Goal: Task Accomplishment & Management: Manage account settings

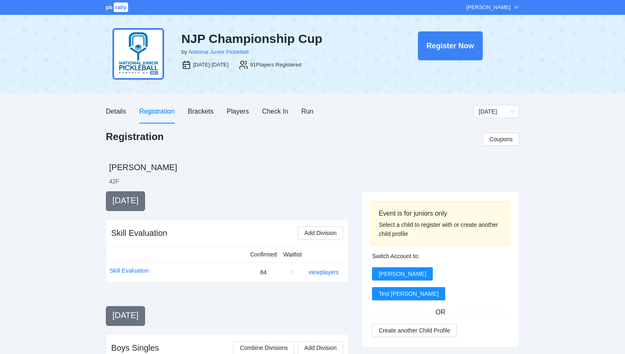
click at [339, 25] on div "NJP Championship Cup by National Junior Pickleball [DATE]-[DATE] 91 Players Reg…" at bounding box center [312, 54] width 413 height 78
click at [239, 114] on div "Players" at bounding box center [238, 111] width 22 height 10
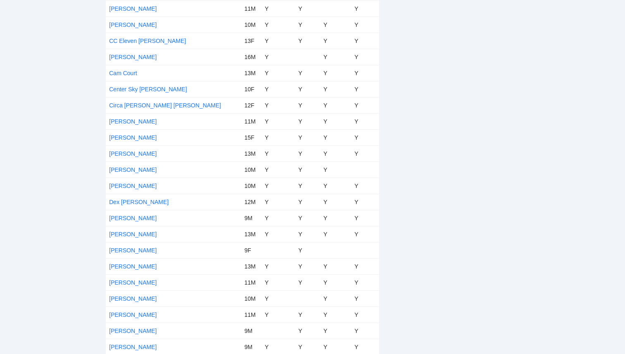
scroll to position [390, 0]
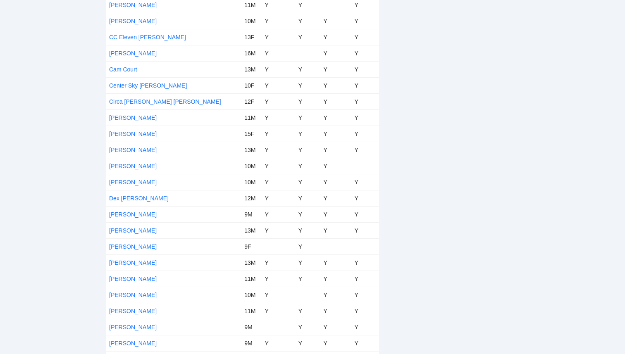
click at [121, 251] on td "[PERSON_NAME]" at bounding box center [173, 247] width 135 height 16
click at [122, 246] on link "[PERSON_NAME]" at bounding box center [133, 246] width 48 height 7
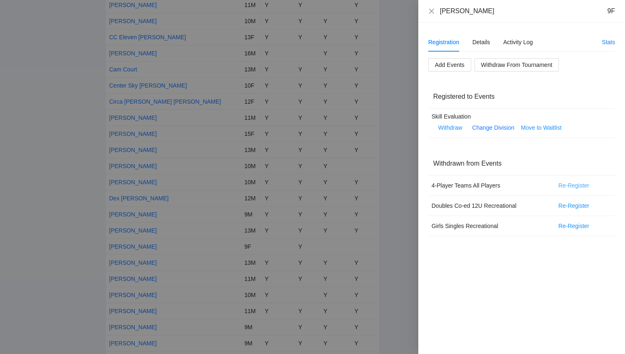
click at [575, 186] on span "Re-Register" at bounding box center [574, 185] width 31 height 9
click at [609, 158] on button "OK" at bounding box center [603, 160] width 15 height 10
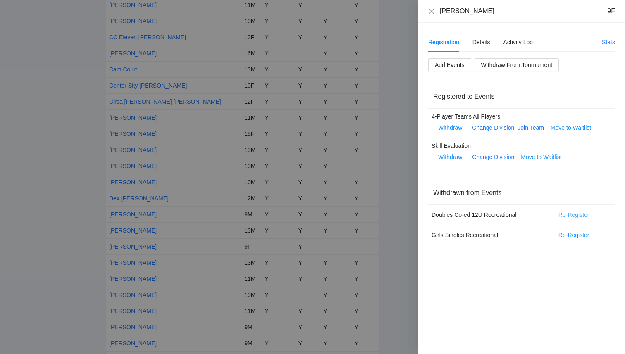
click at [573, 215] on span "Re-Register" at bounding box center [574, 214] width 31 height 9
click at [606, 189] on span "OK" at bounding box center [603, 188] width 8 height 9
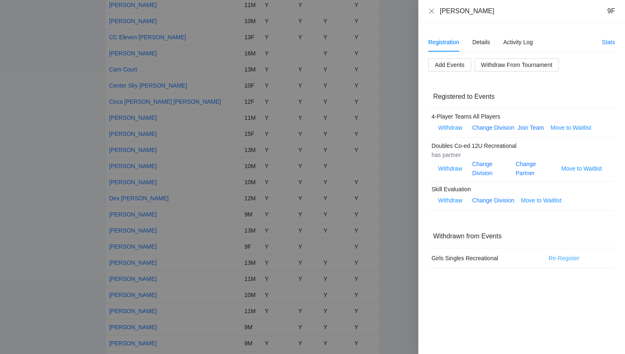
click at [563, 259] on span "Re-Register" at bounding box center [564, 258] width 31 height 9
click at [594, 234] on span "OK" at bounding box center [593, 232] width 8 height 9
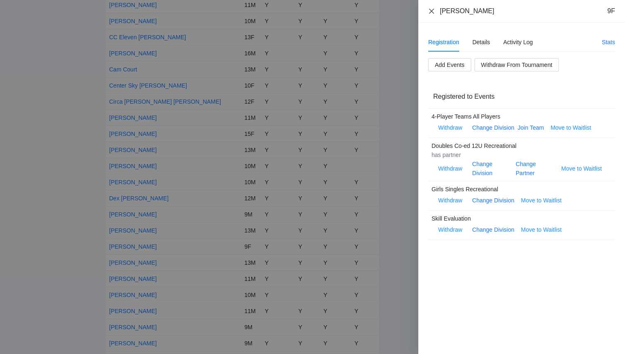
click at [431, 12] on icon "close" at bounding box center [431, 11] width 7 height 7
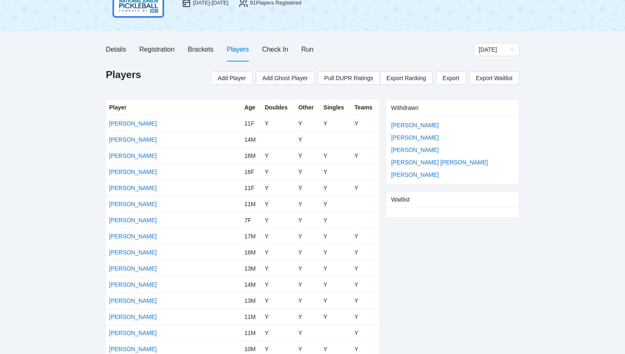
scroll to position [0, 0]
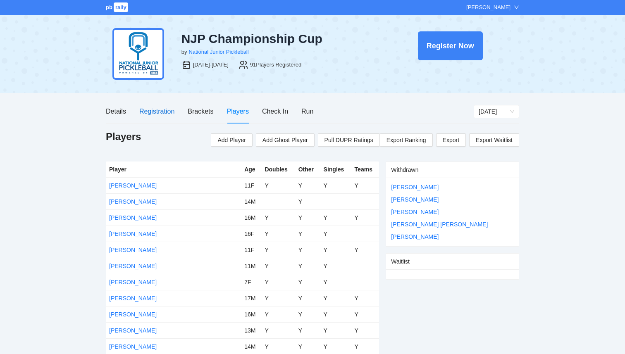
click at [145, 110] on div "Registration" at bounding box center [156, 111] width 35 height 10
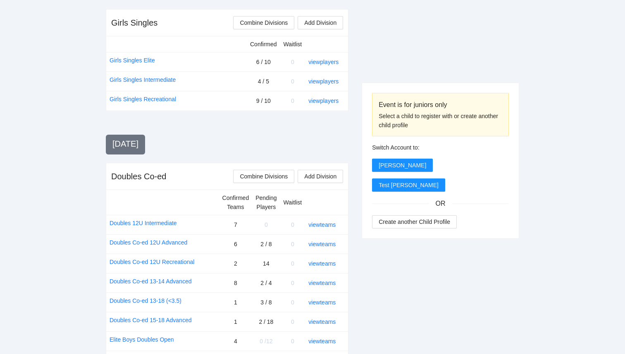
scroll to position [541, 0]
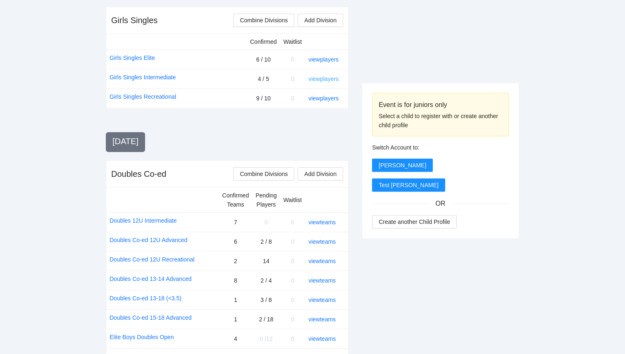
click at [318, 79] on link "view players" at bounding box center [323, 79] width 30 height 7
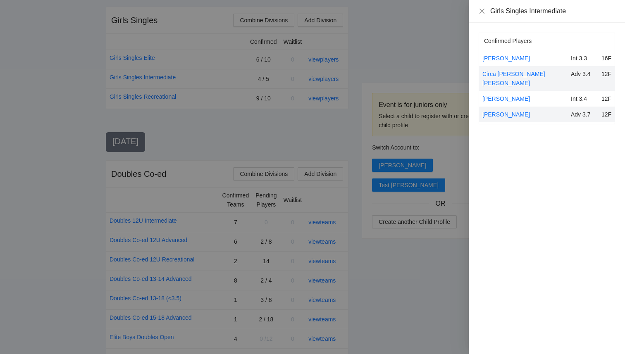
click at [307, 145] on div at bounding box center [312, 177] width 625 height 354
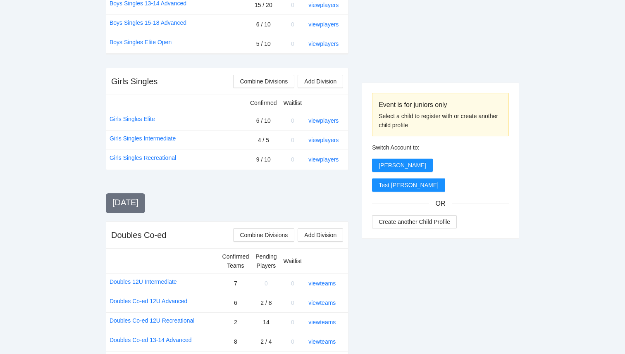
scroll to position [469, 0]
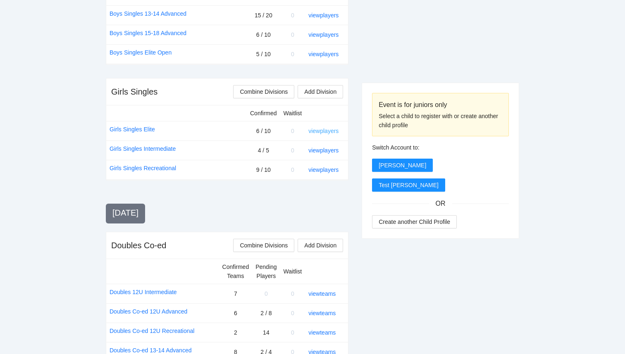
click at [322, 132] on link "view players" at bounding box center [323, 131] width 30 height 7
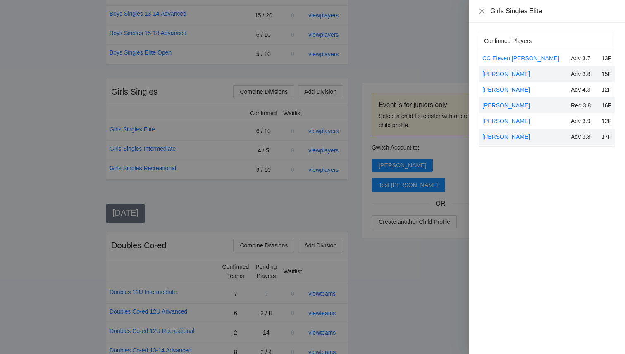
click at [387, 220] on div at bounding box center [312, 177] width 625 height 354
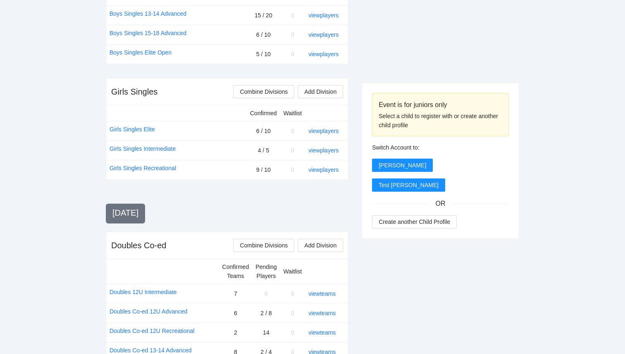
click at [349, 220] on div "Event is for juniors only Select a child to register with or create another chi…" at bounding box center [312, 193] width 413 height 942
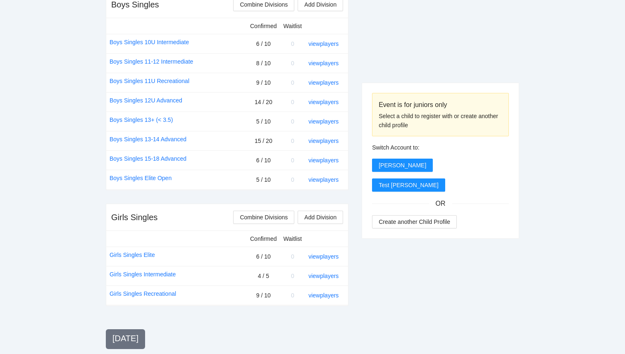
scroll to position [341, 0]
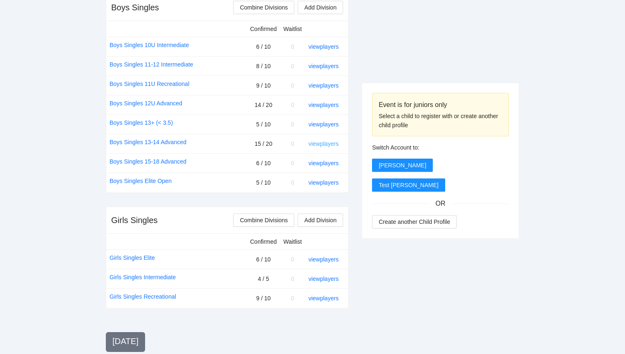
click at [331, 145] on link "view players" at bounding box center [323, 144] width 30 height 7
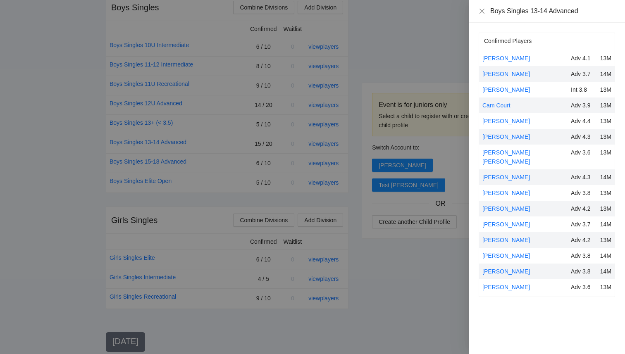
click at [431, 69] on div at bounding box center [312, 177] width 625 height 354
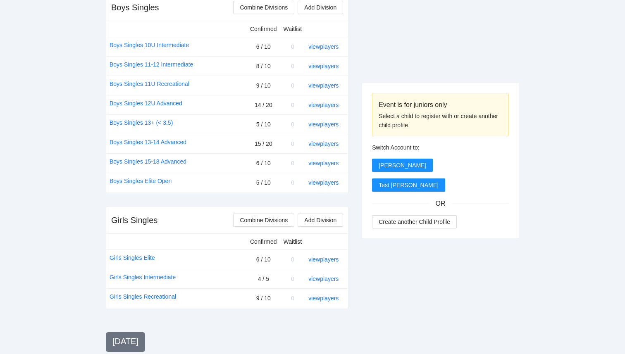
click at [334, 167] on td "view players" at bounding box center [326, 162] width 43 height 19
click at [334, 165] on link "view players" at bounding box center [323, 163] width 30 height 7
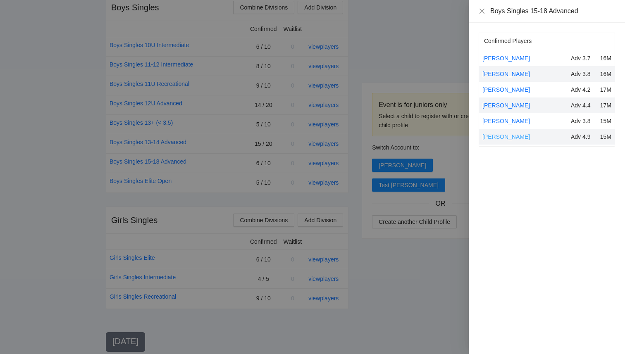
click at [506, 140] on link "Yaziel Montanez" at bounding box center [506, 137] width 48 height 7
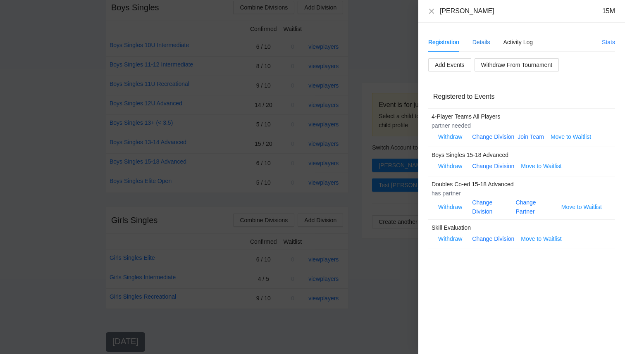
click at [482, 43] on div "Details" at bounding box center [482, 42] width 18 height 9
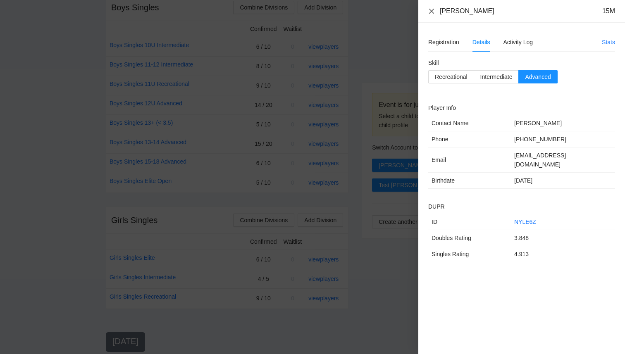
click at [431, 13] on icon "close" at bounding box center [431, 11] width 7 height 7
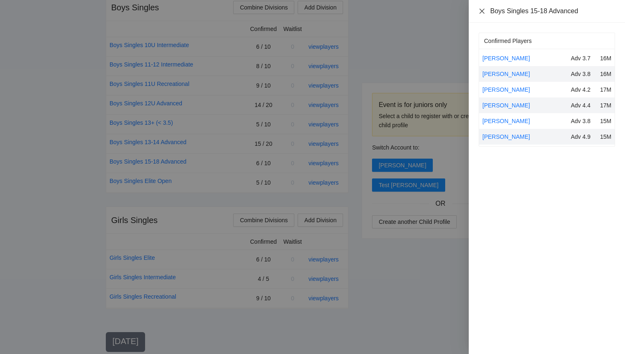
click at [480, 12] on icon "close" at bounding box center [482, 11] width 7 height 7
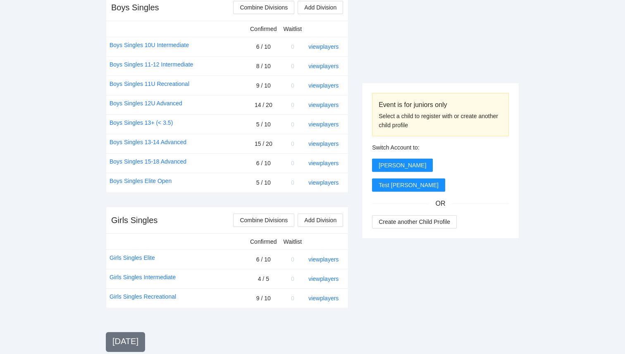
click at [442, 55] on div "Event is for juniors only Select a child to register with or create another chi…" at bounding box center [441, 322] width 158 height 942
click at [317, 297] on link "view players" at bounding box center [323, 298] width 30 height 7
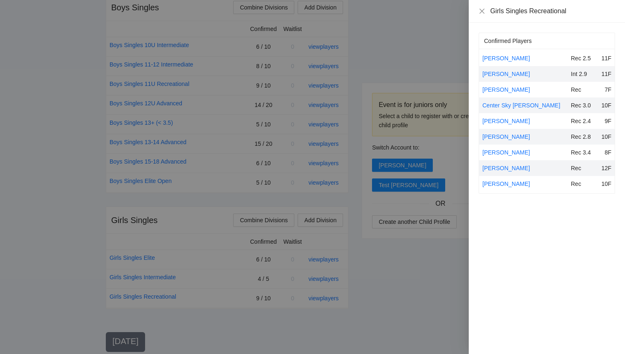
click at [422, 284] on div at bounding box center [312, 177] width 625 height 354
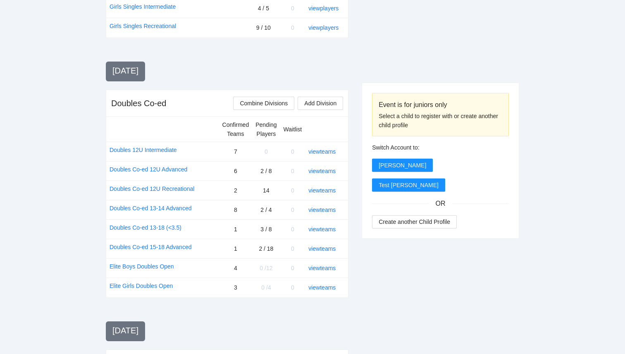
scroll to position [610, 0]
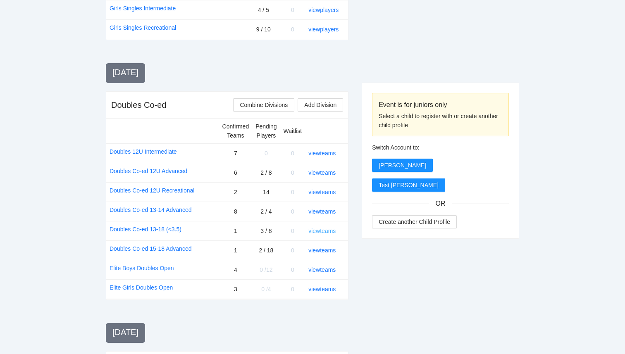
click at [325, 232] on link "view teams" at bounding box center [321, 231] width 27 height 7
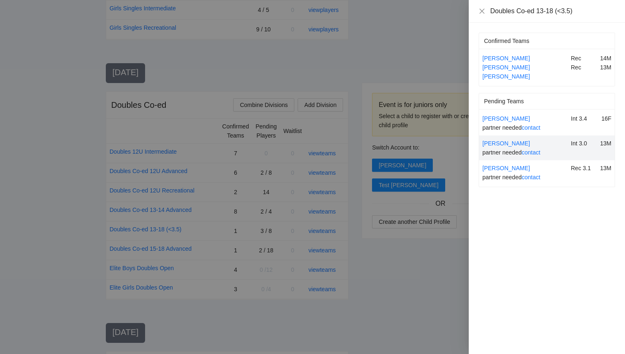
click at [442, 260] on div at bounding box center [312, 177] width 625 height 354
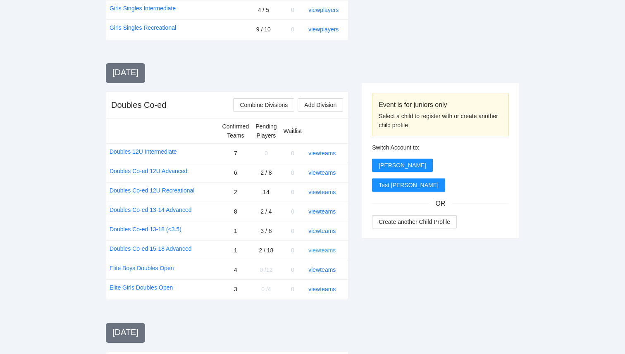
click at [319, 253] on link "view teams" at bounding box center [321, 250] width 27 height 7
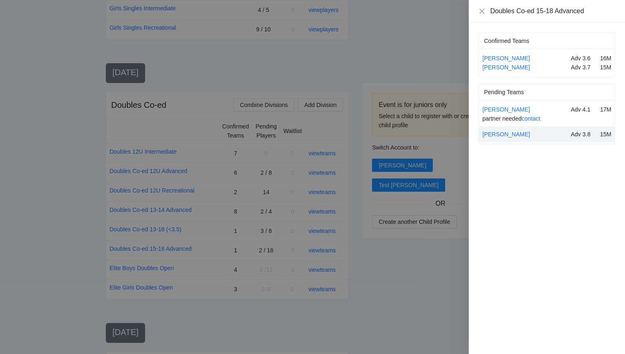
click at [374, 268] on div at bounding box center [312, 177] width 625 height 354
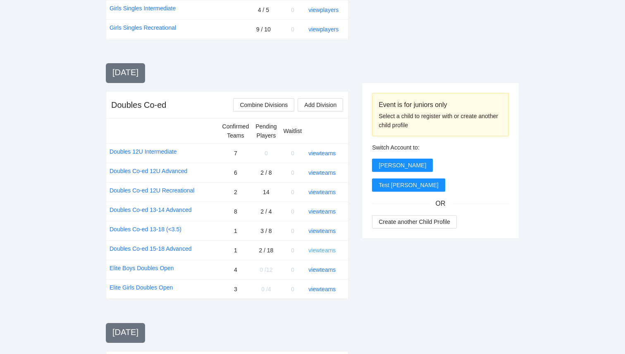
click at [310, 251] on link "view teams" at bounding box center [321, 250] width 27 height 7
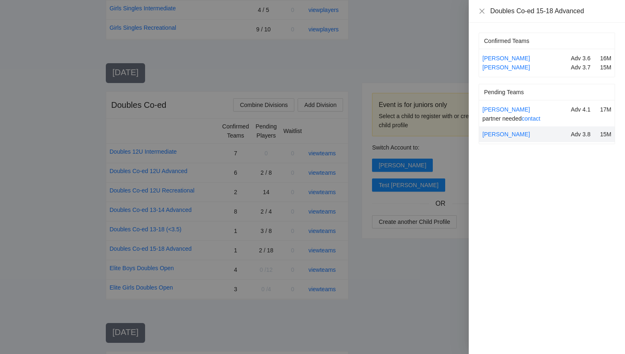
click at [403, 241] on div at bounding box center [312, 177] width 625 height 354
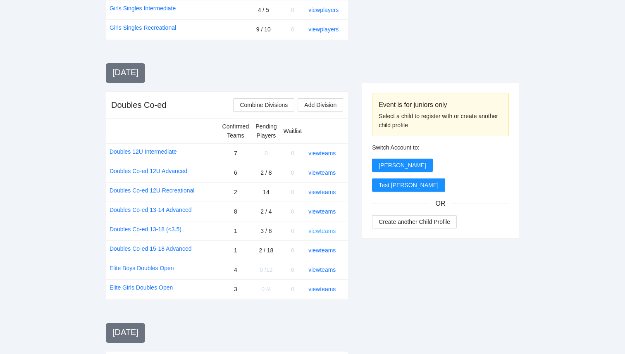
click at [317, 232] on link "view teams" at bounding box center [321, 231] width 27 height 7
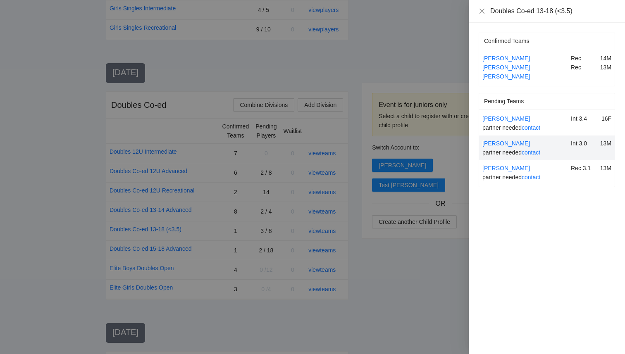
click at [363, 266] on div at bounding box center [312, 177] width 625 height 354
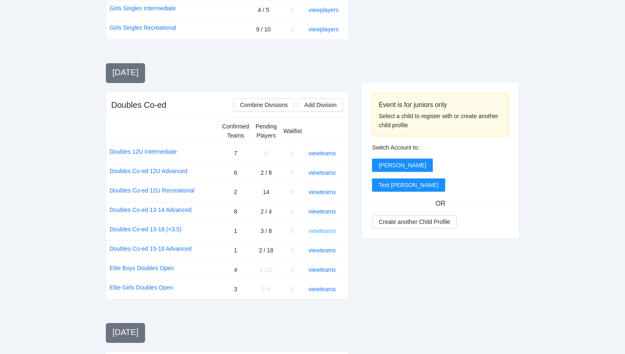
click at [329, 230] on link "view teams" at bounding box center [321, 231] width 27 height 7
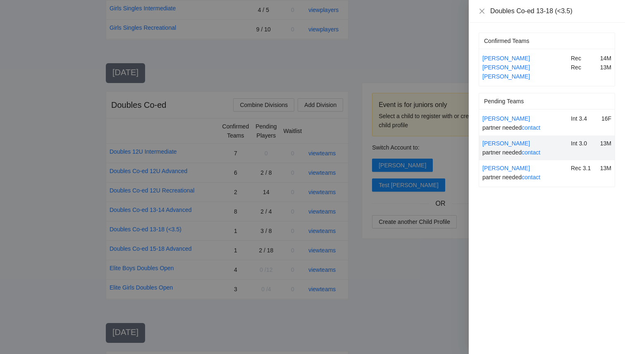
click at [329, 237] on div at bounding box center [312, 177] width 625 height 354
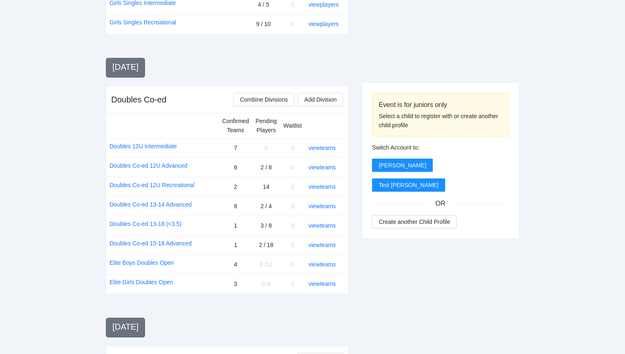
scroll to position [613, 0]
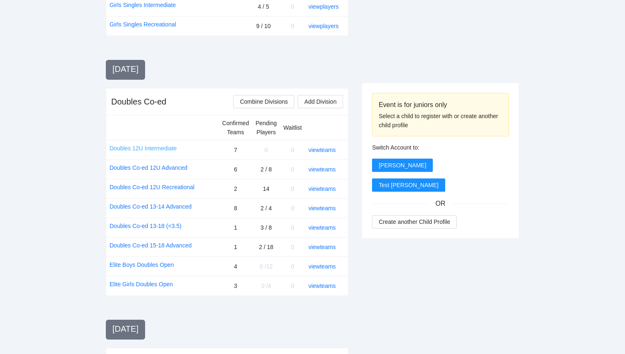
click at [169, 148] on link "Doubles 12U Intermediate" at bounding box center [143, 148] width 67 height 9
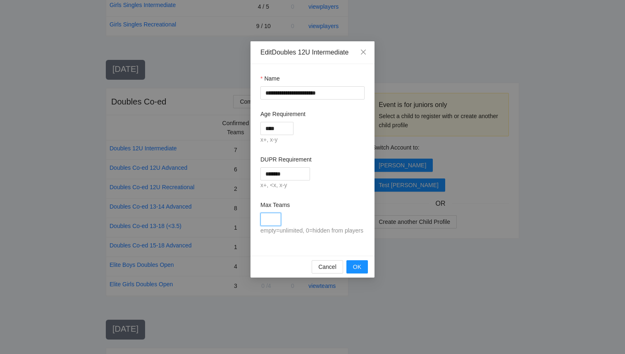
click at [274, 226] on input "Max Teams" at bounding box center [270, 219] width 21 height 13
type input "**"
click at [360, 272] on span "OK" at bounding box center [357, 267] width 8 height 9
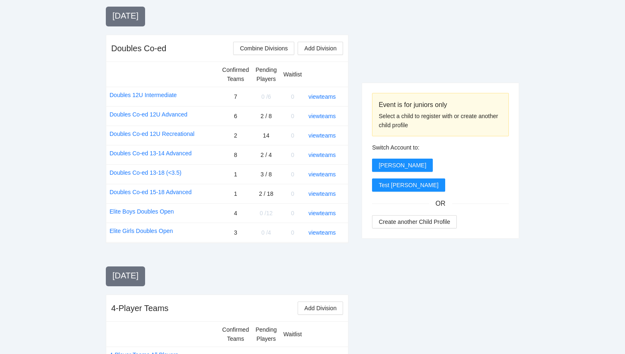
scroll to position [668, 0]
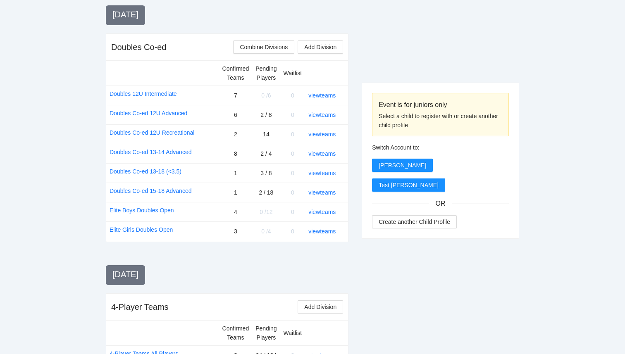
click at [325, 167] on td "view teams" at bounding box center [326, 172] width 43 height 19
click at [325, 173] on link "view teams" at bounding box center [321, 173] width 27 height 7
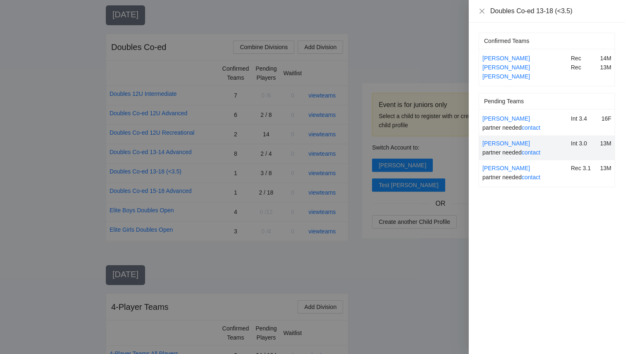
click at [352, 251] on div at bounding box center [312, 177] width 625 height 354
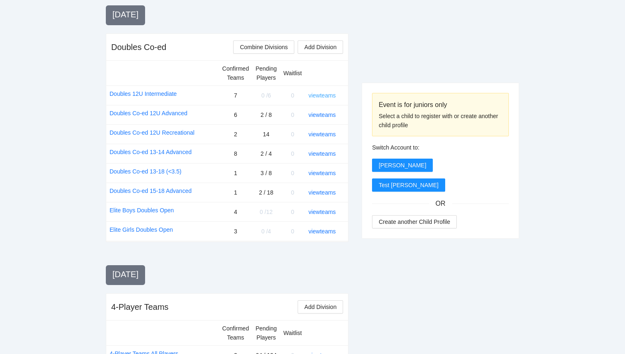
click at [320, 96] on link "view teams" at bounding box center [321, 95] width 27 height 7
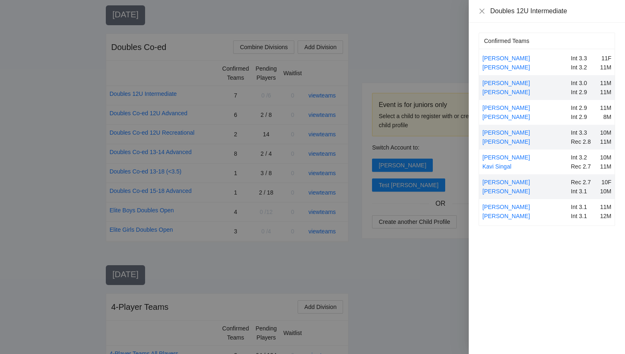
click at [362, 61] on div at bounding box center [312, 177] width 625 height 354
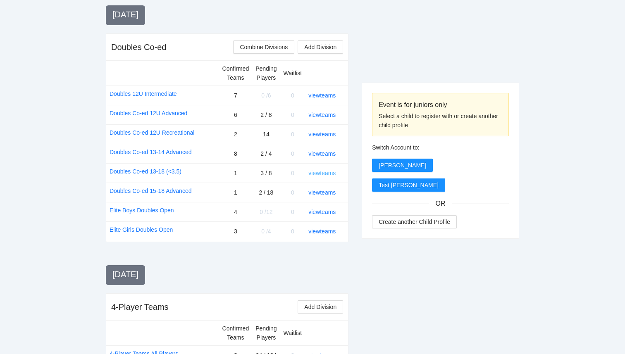
click at [323, 174] on link "view teams" at bounding box center [321, 173] width 27 height 7
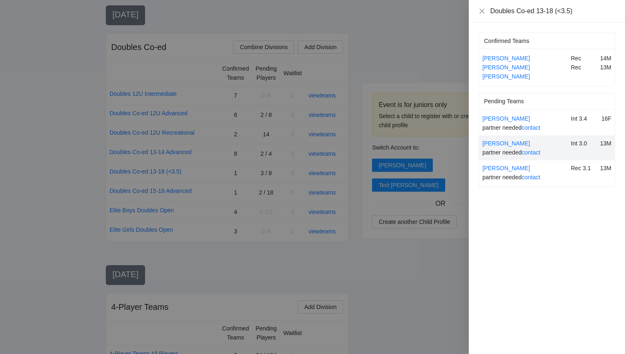
click at [423, 239] on div at bounding box center [312, 177] width 625 height 354
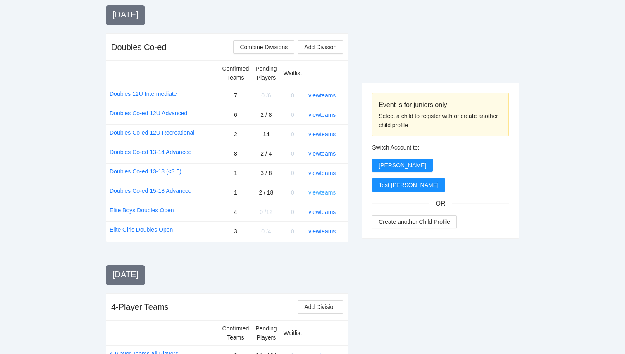
click at [318, 194] on link "view teams" at bounding box center [321, 192] width 27 height 7
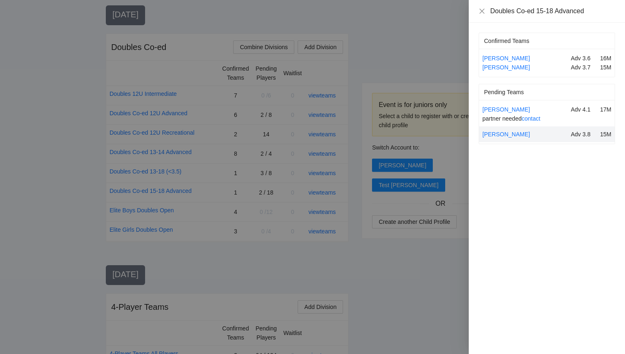
click at [423, 82] on div at bounding box center [312, 177] width 625 height 354
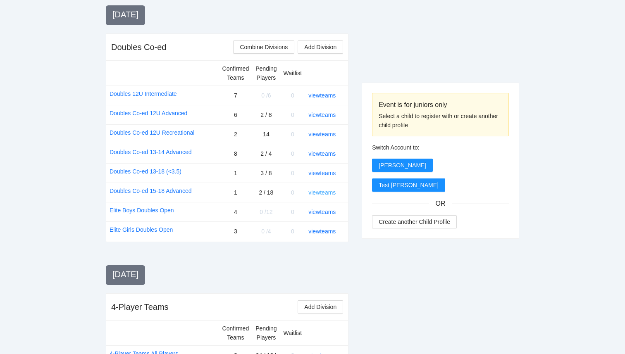
click at [326, 193] on link "view teams" at bounding box center [321, 192] width 27 height 7
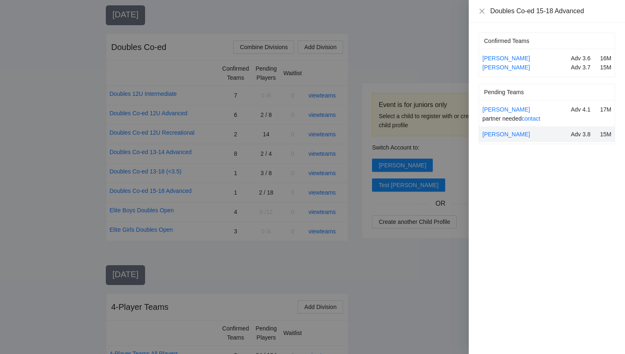
click at [239, 246] on div at bounding box center [312, 177] width 625 height 354
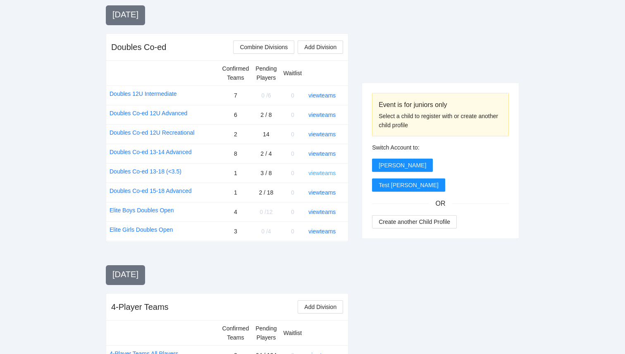
click at [329, 172] on link "view teams" at bounding box center [321, 173] width 27 height 7
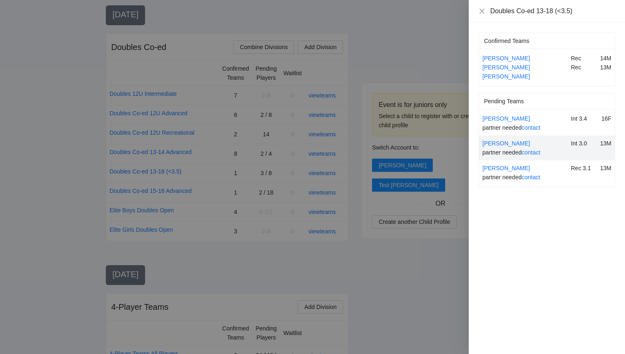
click at [220, 150] on div at bounding box center [312, 177] width 625 height 354
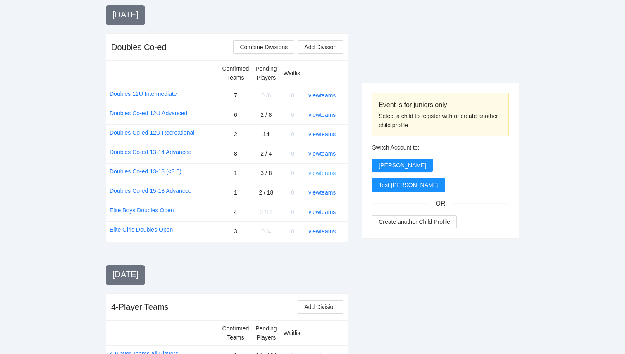
click at [319, 171] on link "view teams" at bounding box center [321, 173] width 27 height 7
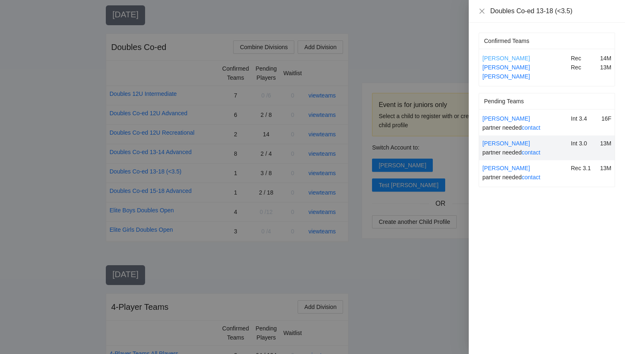
click at [497, 58] on link "Jace Esperum" at bounding box center [506, 58] width 48 height 7
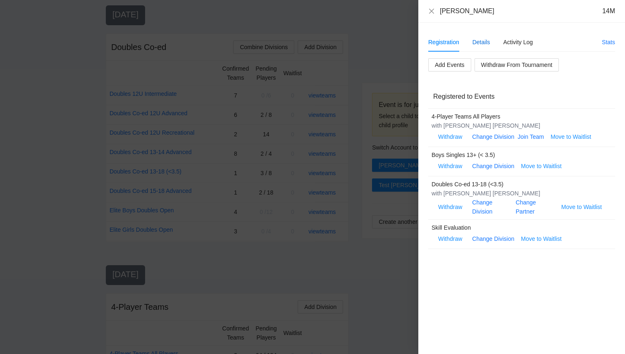
click at [473, 43] on div "Details" at bounding box center [482, 42] width 18 height 9
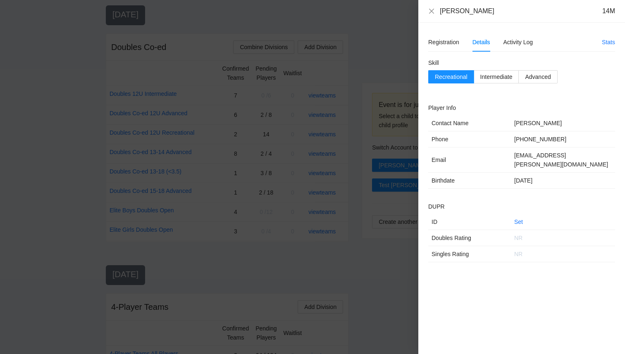
click at [427, 9] on div "Jace Esperum 14M" at bounding box center [521, 11] width 207 height 23
click at [431, 10] on icon "close" at bounding box center [431, 10] width 5 height 5
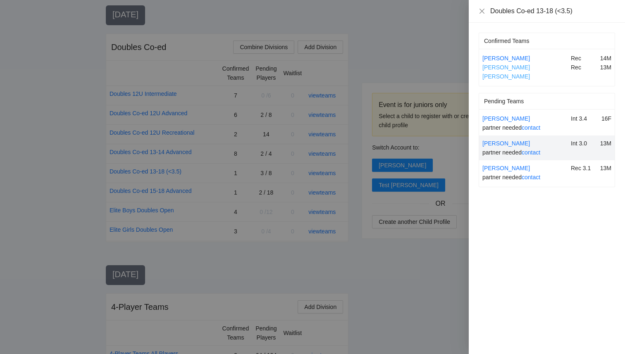
click at [508, 67] on link "Maddox Wiemann" at bounding box center [506, 72] width 48 height 16
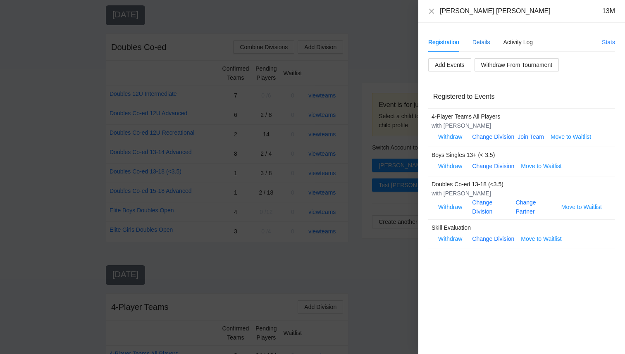
click at [482, 43] on div "Details" at bounding box center [482, 42] width 18 height 9
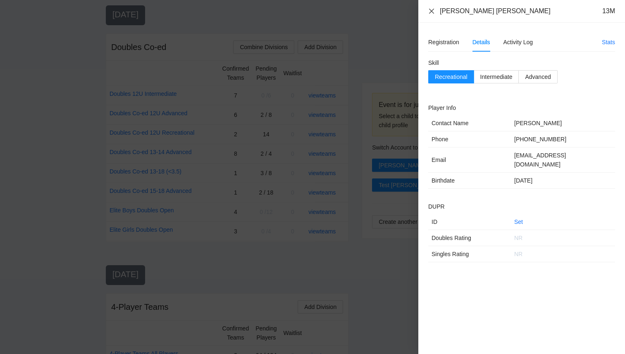
click at [430, 8] on icon "close" at bounding box center [431, 11] width 7 height 7
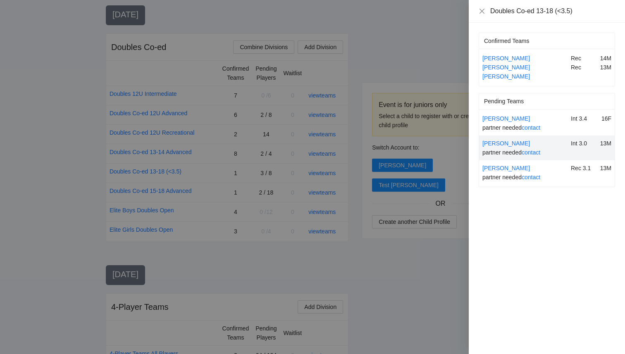
click at [391, 247] on div at bounding box center [312, 177] width 625 height 354
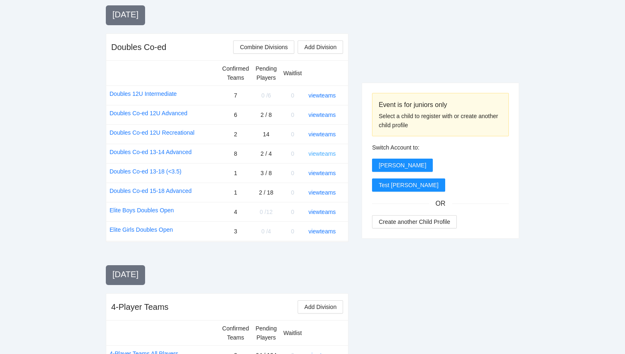
click at [322, 154] on link "view teams" at bounding box center [321, 153] width 27 height 7
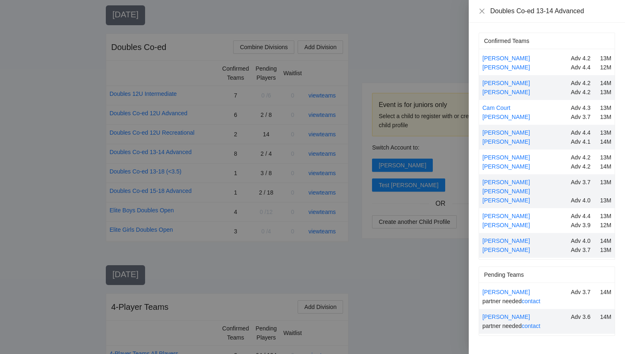
click at [417, 300] on div at bounding box center [312, 177] width 625 height 354
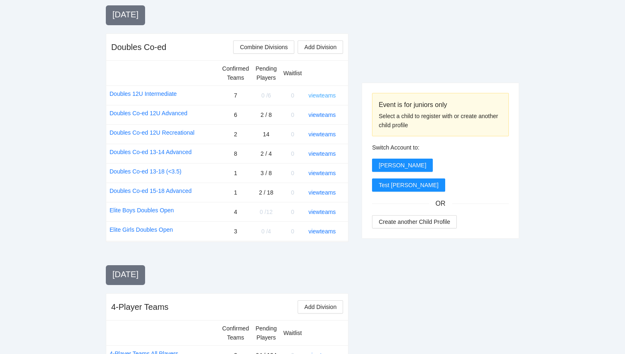
click at [330, 96] on link "view teams" at bounding box center [321, 95] width 27 height 7
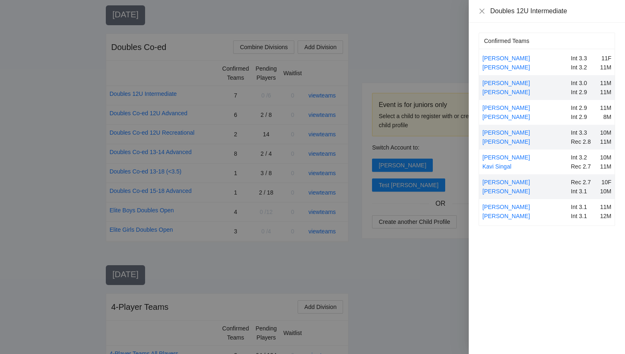
click at [446, 267] on div at bounding box center [312, 177] width 625 height 354
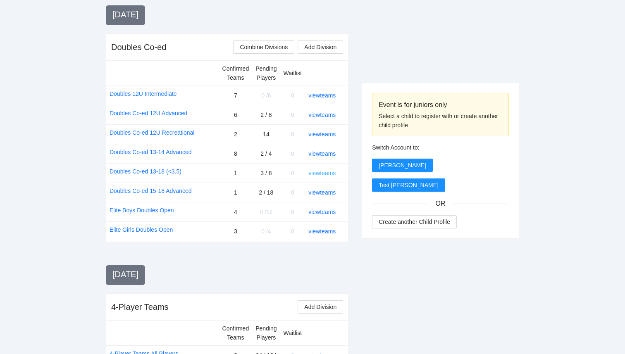
click at [319, 172] on link "view teams" at bounding box center [321, 173] width 27 height 7
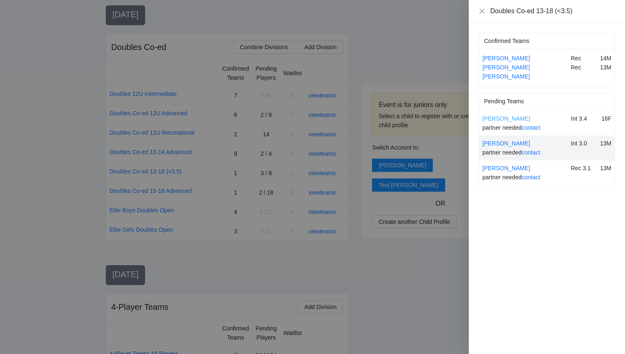
click at [495, 115] on link "Amelia Cheung" at bounding box center [506, 118] width 48 height 7
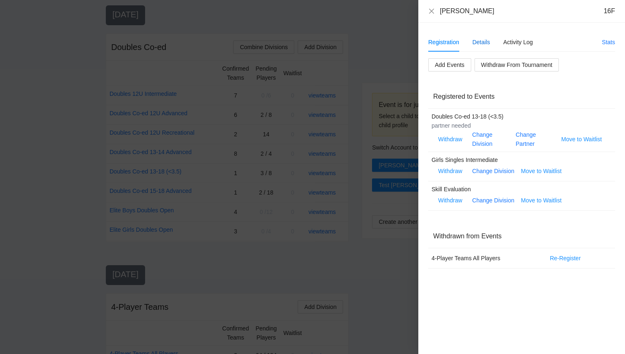
click at [482, 40] on div "Details" at bounding box center [482, 42] width 18 height 9
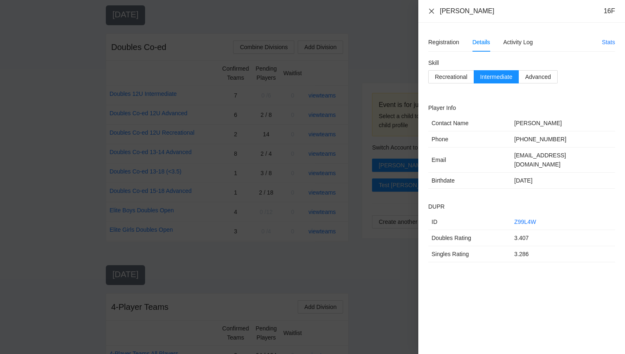
click at [429, 12] on icon "close" at bounding box center [431, 11] width 7 height 7
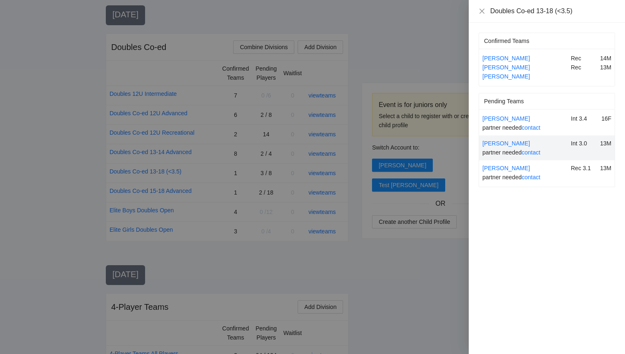
click at [398, 272] on div at bounding box center [312, 177] width 625 height 354
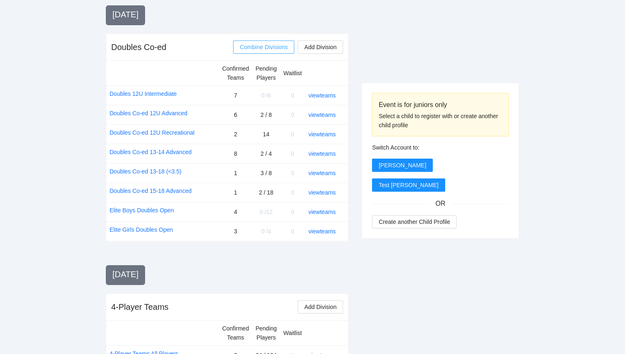
click at [266, 49] on span "Combine Divisions" at bounding box center [264, 47] width 48 height 9
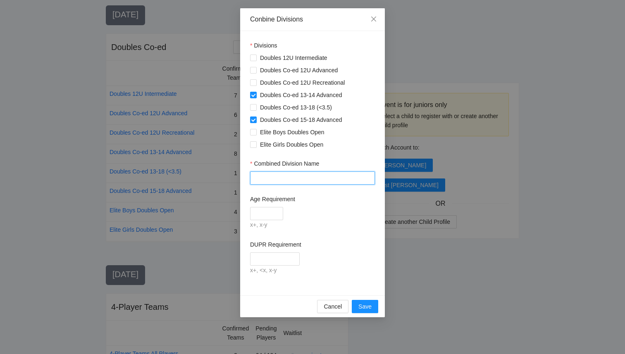
click at [264, 181] on input "Combined Division Name" at bounding box center [312, 178] width 125 height 13
type input "**********"
click at [266, 210] on input "Age Requirement" at bounding box center [266, 213] width 33 height 13
type input "*"
type input "*****"
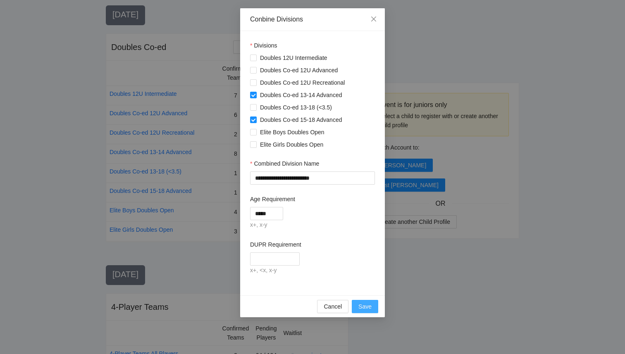
click at [366, 308] on span "Save" at bounding box center [364, 306] width 13 height 9
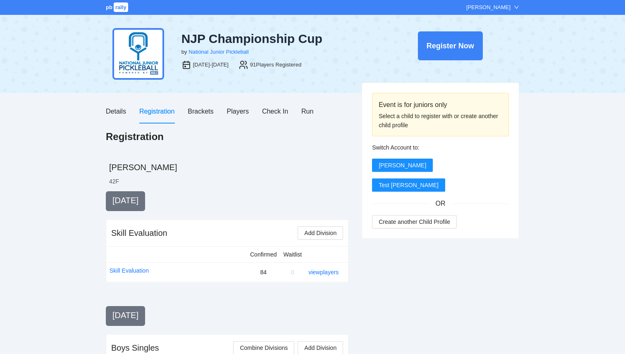
scroll to position [668, 0]
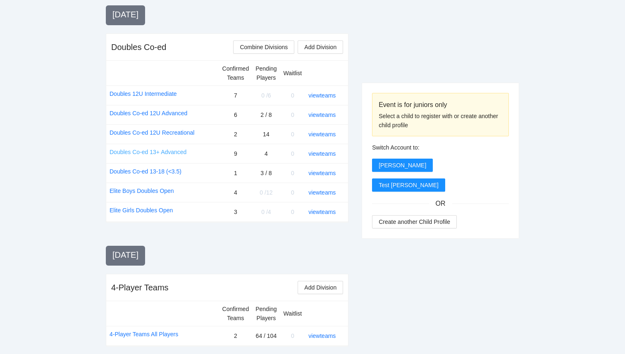
click at [155, 153] on link "Doubles Co-ed 13+ Advanced" at bounding box center [148, 152] width 77 height 9
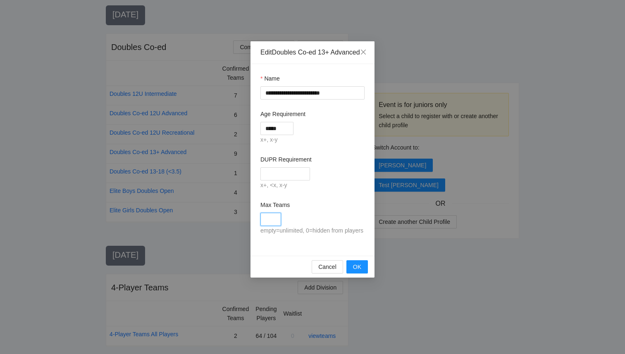
click at [271, 226] on input "Max Teams" at bounding box center [270, 219] width 21 height 13
type input "**"
click at [360, 272] on span "OK" at bounding box center [357, 267] width 8 height 9
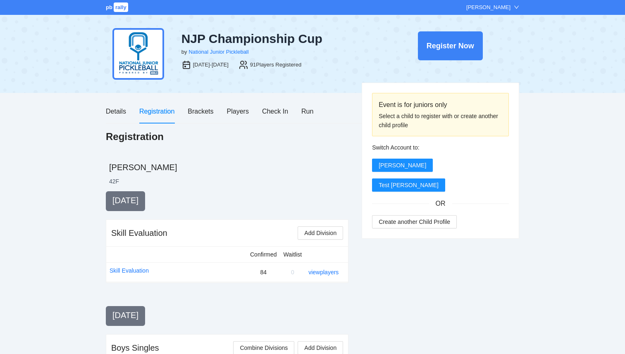
scroll to position [668, 0]
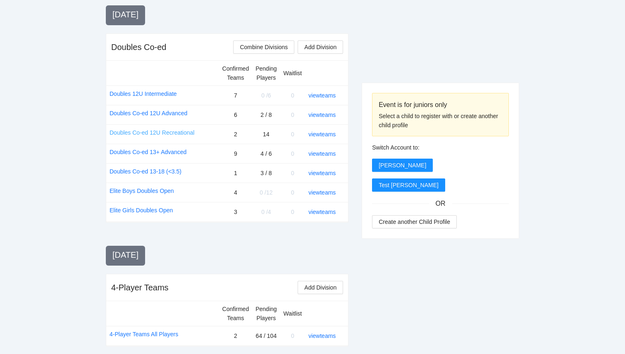
click at [182, 134] on link "Doubles Co-ed 12U Recreational" at bounding box center [152, 132] width 85 height 9
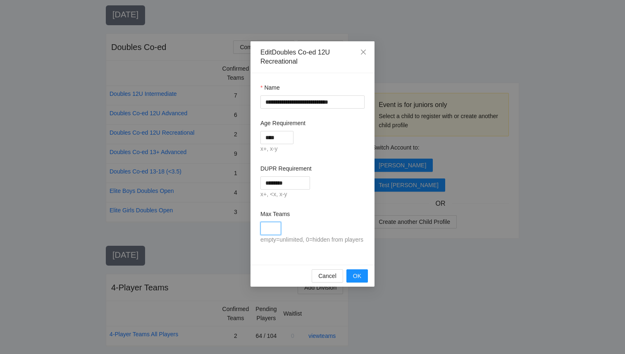
click at [273, 224] on input "Max Teams" at bounding box center [270, 228] width 21 height 13
type input "**"
click at [357, 281] on span "OK" at bounding box center [357, 276] width 8 height 9
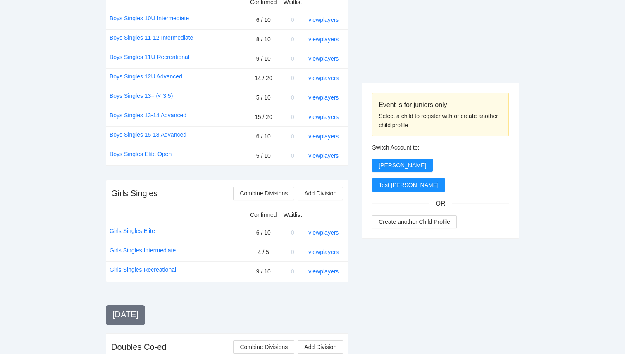
scroll to position [368, 0]
click at [331, 113] on link "view players" at bounding box center [323, 116] width 30 height 7
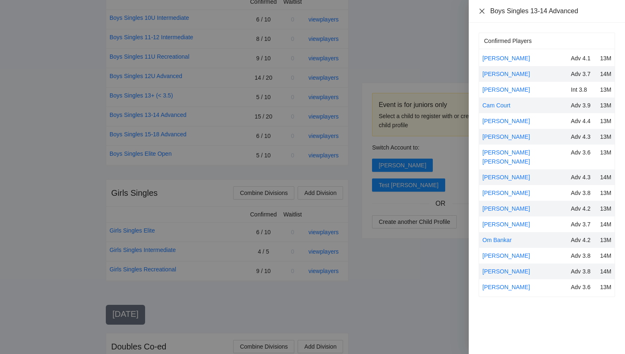
click at [482, 13] on icon "close" at bounding box center [482, 11] width 7 height 7
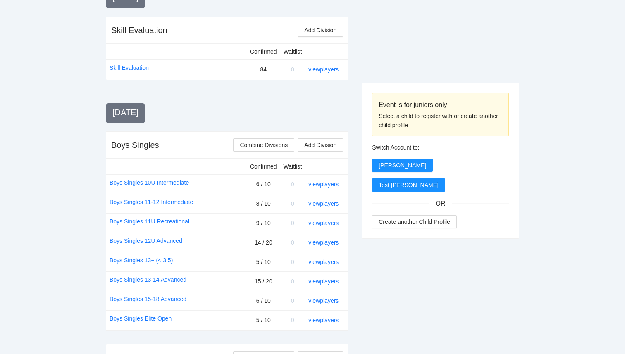
scroll to position [0, 0]
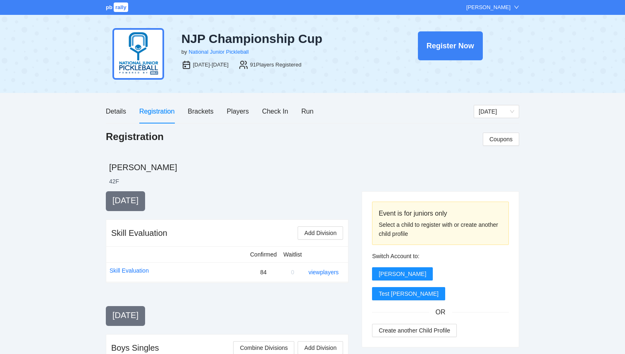
click at [304, 165] on h2 "[PERSON_NAME]" at bounding box center [314, 168] width 410 height 12
click at [241, 116] on div "Players" at bounding box center [238, 111] width 22 height 10
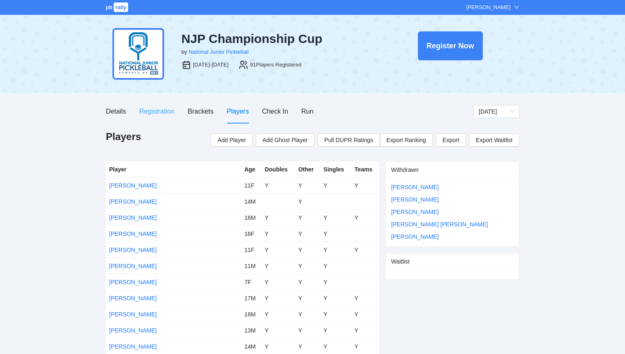
click at [150, 117] on div "Registration" at bounding box center [156, 112] width 35 height 24
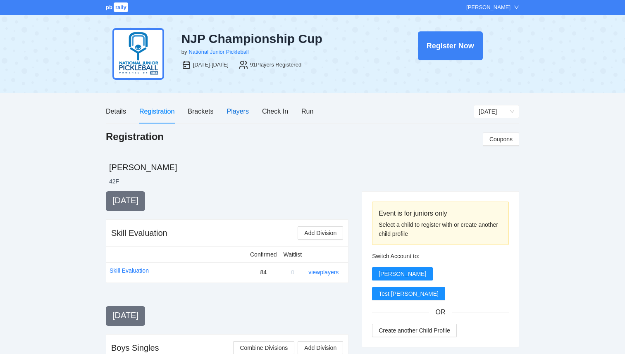
click at [244, 113] on div "Players" at bounding box center [238, 111] width 22 height 10
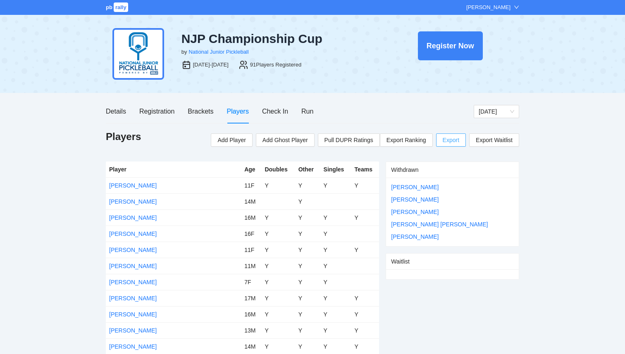
click at [451, 138] on span "Export" at bounding box center [451, 140] width 17 height 12
